Goal: Navigation & Orientation: Find specific page/section

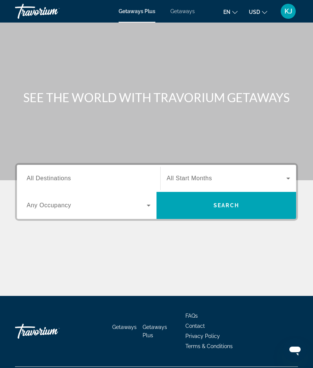
click at [190, 21] on div "Getaways Plus Getaways en English Español Français Italiano Português русский U…" at bounding box center [156, 12] width 313 height 20
click at [187, 14] on span "Getaways" at bounding box center [183, 11] width 24 height 6
